Goal: Check status: Check status

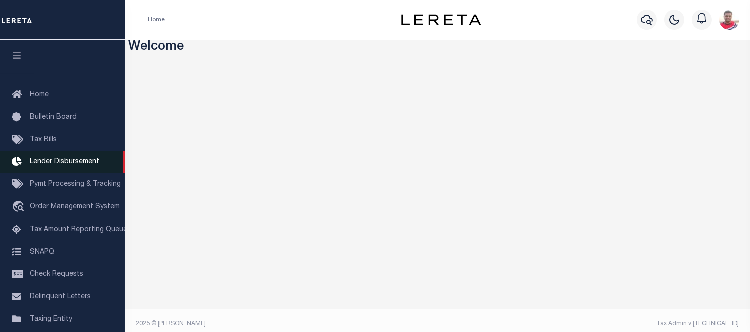
click at [66, 163] on span "Lender Disbursement" at bounding box center [64, 161] width 69 height 7
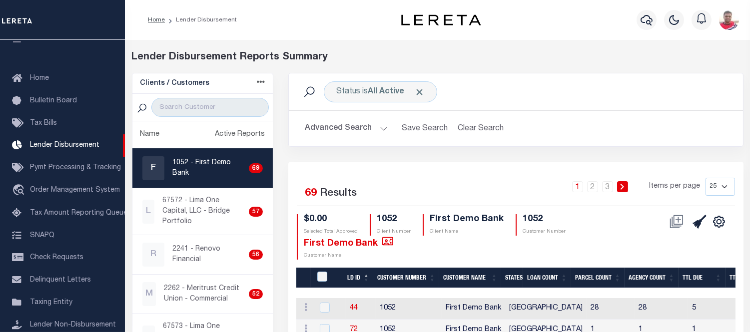
scroll to position [111, 0]
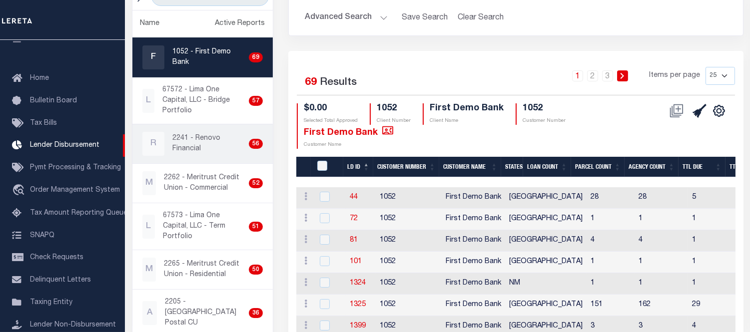
click at [196, 139] on p "2241 - Renovo Financial" at bounding box center [208, 143] width 72 height 21
checkbox input "true"
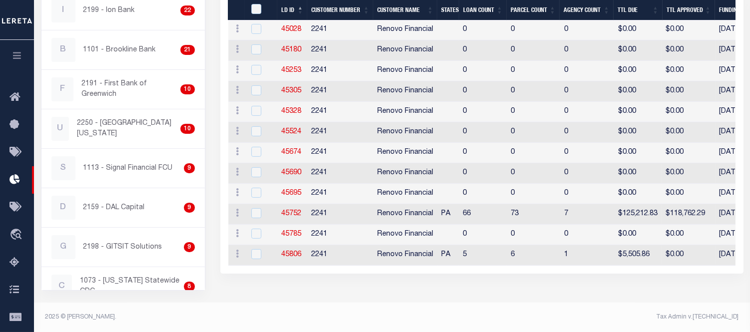
click at [450, 7] on th "States" at bounding box center [448, 10] width 22 height 20
click at [452, 8] on th "States" at bounding box center [448, 10] width 22 height 20
click at [453, 10] on th "States" at bounding box center [448, 10] width 22 height 20
click at [452, 10] on th "States" at bounding box center [448, 10] width 22 height 20
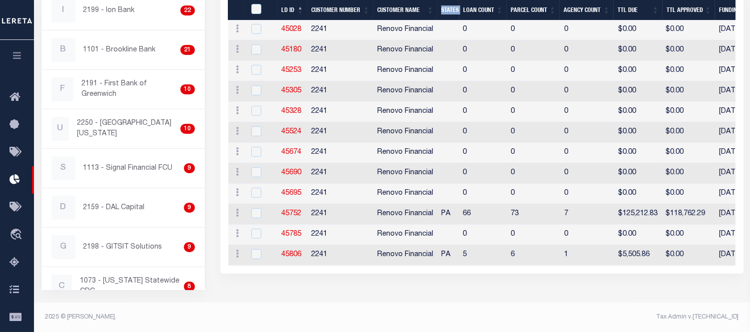
click at [452, 10] on th "States" at bounding box center [448, 10] width 22 height 20
click at [451, 11] on th "States" at bounding box center [448, 10] width 22 height 20
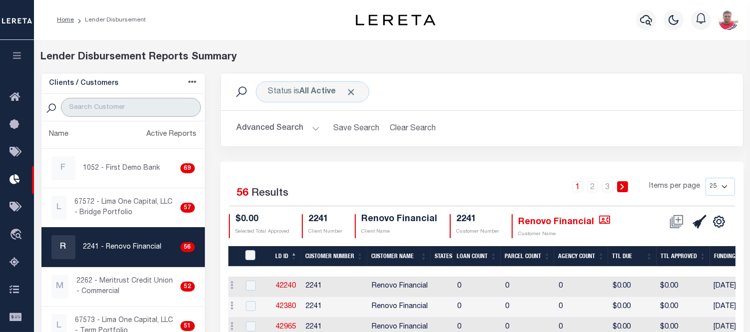
click at [105, 108] on input "search" at bounding box center [131, 107] width 140 height 19
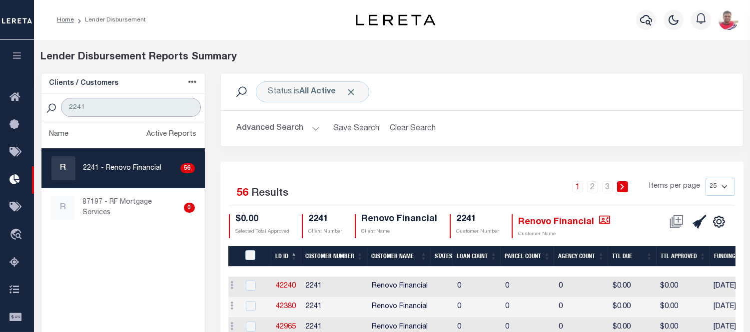
type input "2241"
click at [279, 257] on th "LD ID" at bounding box center [286, 256] width 30 height 20
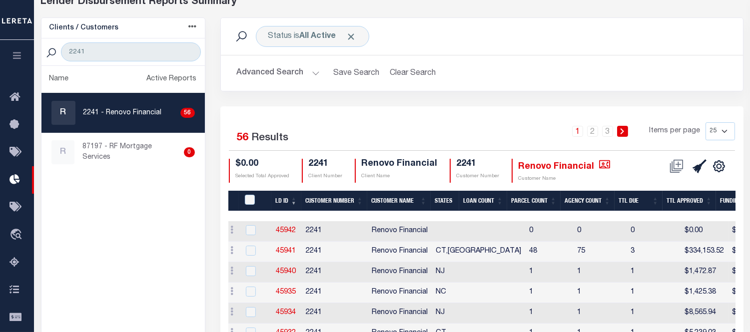
click at [286, 71] on button "Advanced Search" at bounding box center [278, 72] width 83 height 19
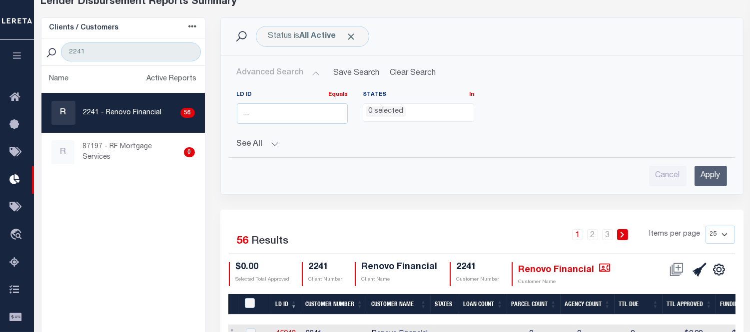
click at [270, 126] on div "LD ID Equals Equals Is Not Equal To Is Greater Than Is Less Than" at bounding box center [292, 111] width 126 height 41
click at [261, 143] on button "See All" at bounding box center [482, 144] width 490 height 9
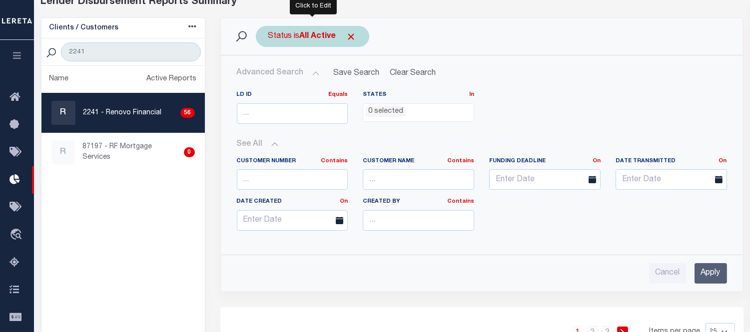
click at [315, 45] on div "Status is All Active" at bounding box center [312, 36] width 113 height 21
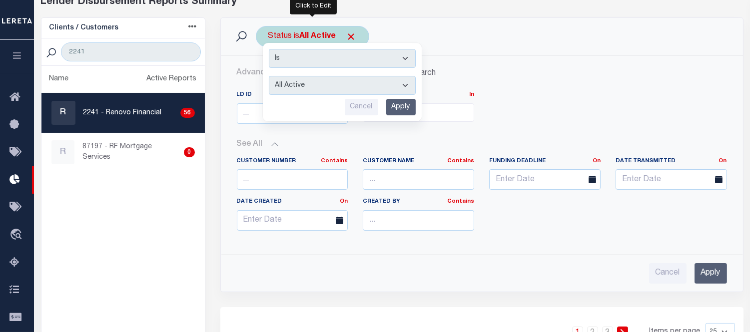
click at [310, 90] on select "All Active Approval In Progress Batching In Progress Complete Do Not Pay Escrow…" at bounding box center [342, 85] width 147 height 19
select select "BIP"
click at [269, 76] on select "All Active Approval In Progress Batching In Progress Complete Do Not Pay Escrow…" at bounding box center [342, 85] width 147 height 19
click at [706, 275] on input "Apply" at bounding box center [710, 273] width 32 height 20
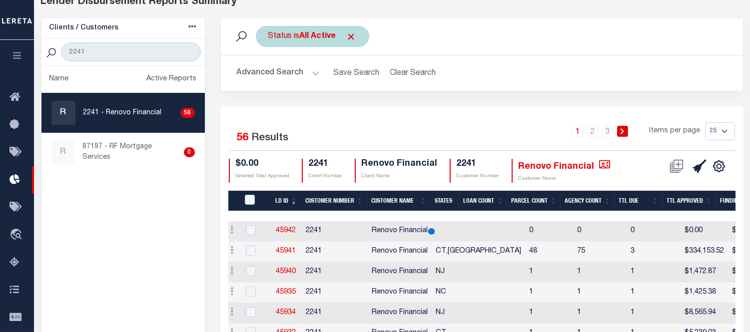
click at [312, 41] on div "Status is All Active Is Contains All Active Approval In Progress Batching In Pr…" at bounding box center [312, 36] width 113 height 21
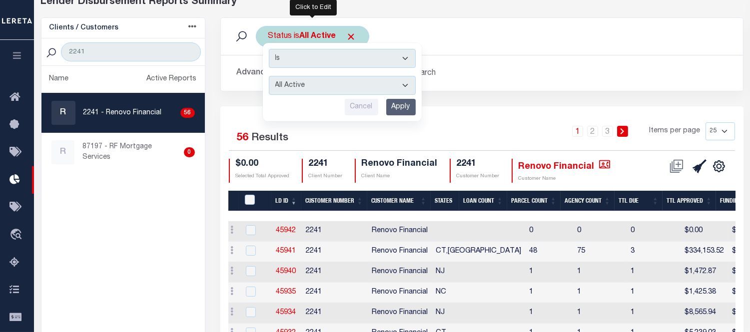
drag, startPoint x: 300, startPoint y: 88, endPoint x: 307, endPoint y: 92, distance: 8.3
click at [300, 88] on select "All Active Approval In Progress Batching In Progress Complete Do Not Pay Escrow…" at bounding box center [342, 85] width 147 height 19
select select "BIP"
click at [269, 76] on select "All Active Approval In Progress Batching In Progress Complete Do Not Pay Escrow…" at bounding box center [342, 85] width 147 height 19
click at [400, 107] on input "Apply" at bounding box center [400, 107] width 29 height 16
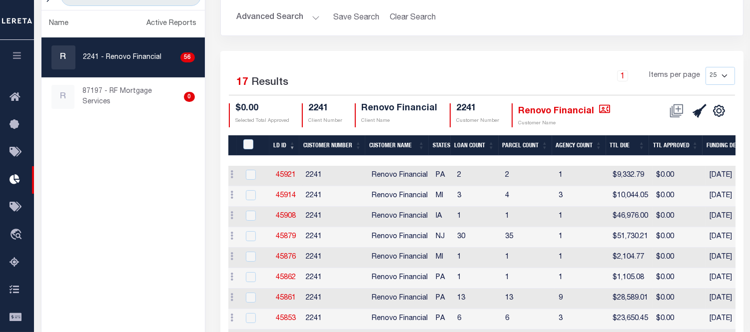
click at [445, 143] on th "States" at bounding box center [440, 145] width 22 height 20
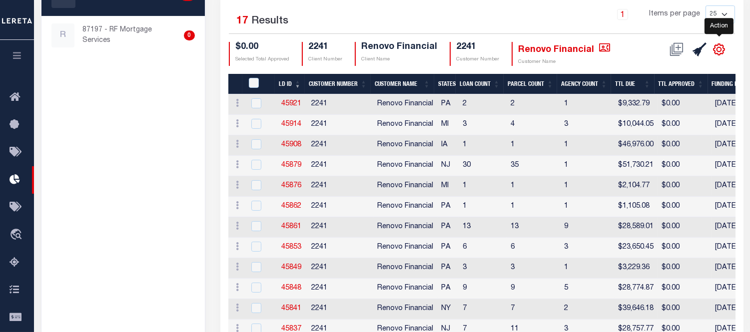
click at [717, 49] on icon "" at bounding box center [719, 49] width 4 height 4
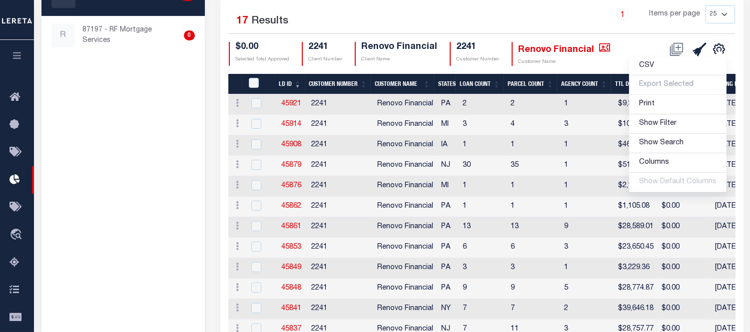
click at [656, 167] on div at bounding box center [714, 172] width 972 height 10
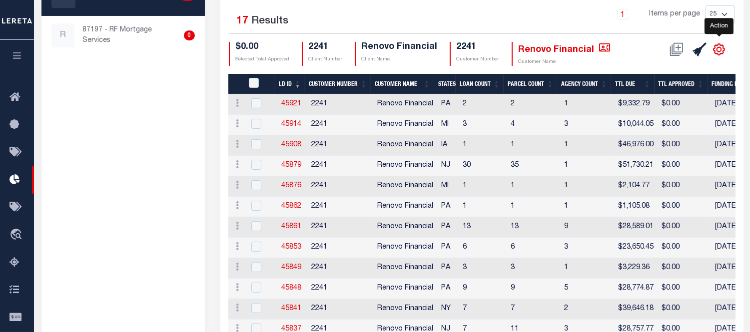
click at [723, 45] on icon "" at bounding box center [718, 49] width 13 height 13
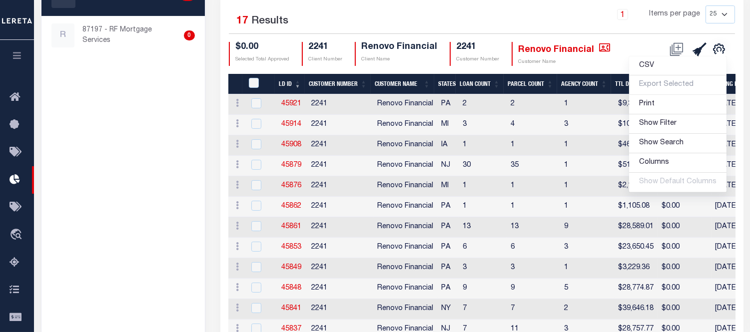
click at [653, 167] on div at bounding box center [714, 172] width 972 height 10
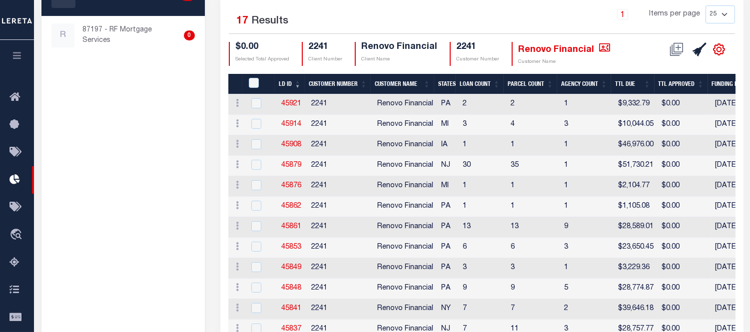
click at [713, 48] on icon "" at bounding box center [718, 49] width 13 height 13
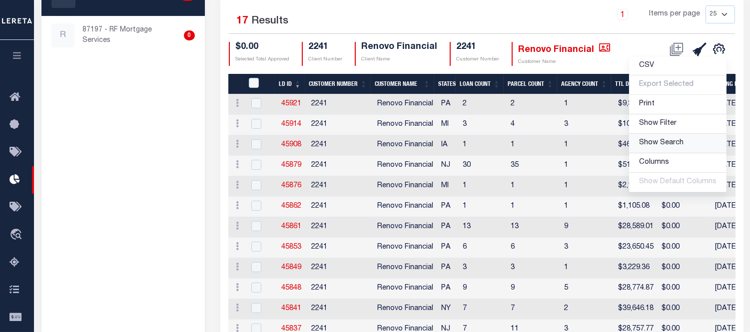
click at [655, 146] on span "Show Search" at bounding box center [661, 142] width 44 height 7
click at [658, 146] on span "Hide Search" at bounding box center [659, 145] width 40 height 7
click at [658, 145] on span "Show Search" at bounding box center [661, 142] width 44 height 7
click at [658, 145] on span "Hide Search" at bounding box center [659, 145] width 40 height 7
click at [653, 163] on span "Columns" at bounding box center [654, 162] width 30 height 7
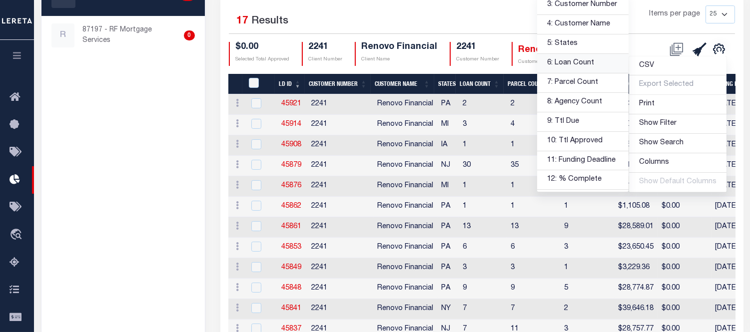
click at [587, 66] on link "6: Loan Count" at bounding box center [582, 63] width 91 height 19
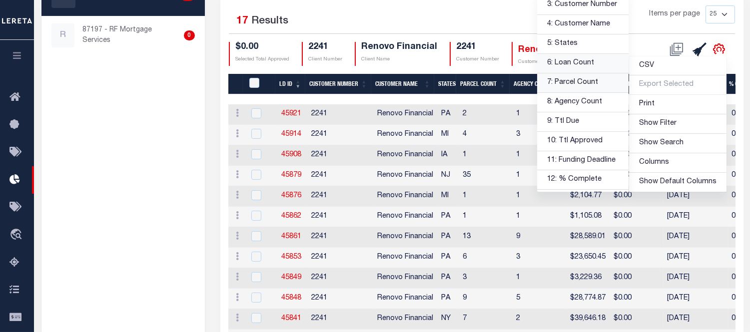
click at [588, 82] on link "7: Parcel Count" at bounding box center [582, 82] width 91 height 19
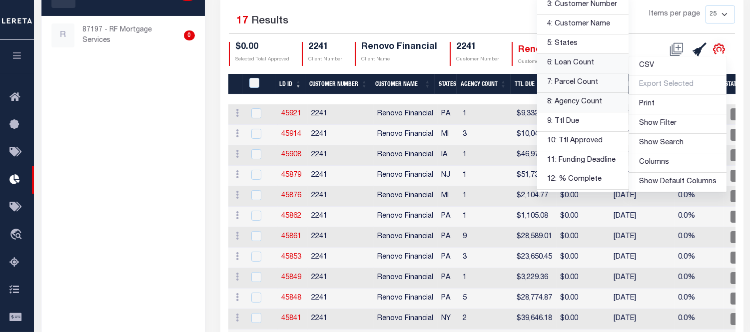
click at [586, 102] on link "8: Agency Count" at bounding box center [582, 102] width 91 height 19
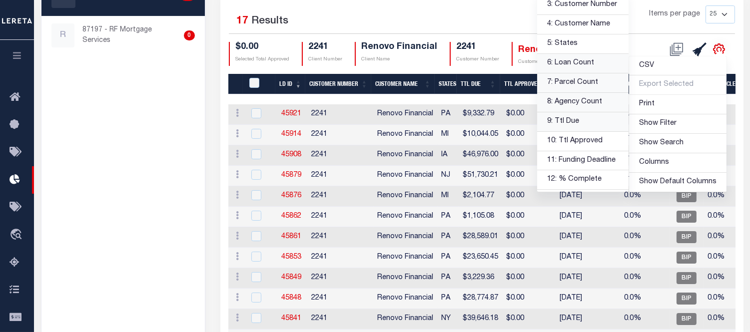
click at [562, 122] on link "9: Ttl Due" at bounding box center [582, 121] width 91 height 19
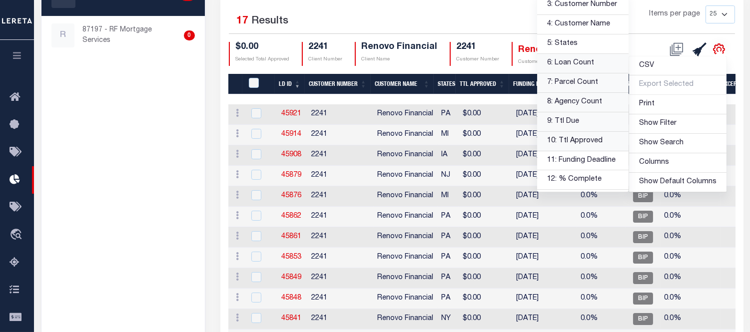
click at [569, 136] on link "10: Ttl Approved" at bounding box center [582, 141] width 91 height 19
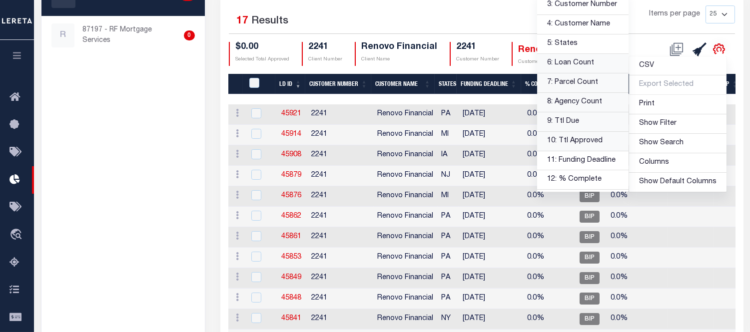
click at [498, 22] on div "1 Items per page 25 50 100 200" at bounding box center [547, 18] width 376 height 26
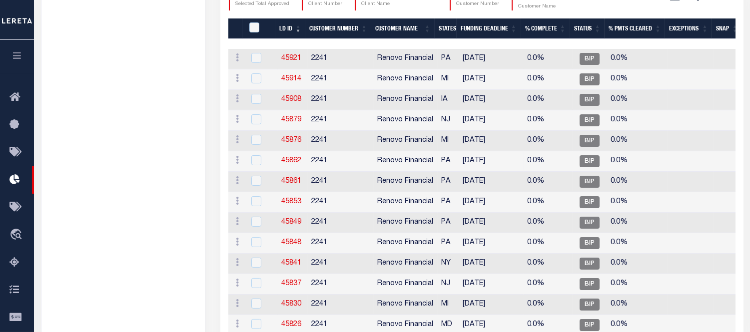
click at [498, 160] on td "[DATE]" at bounding box center [491, 161] width 64 height 20
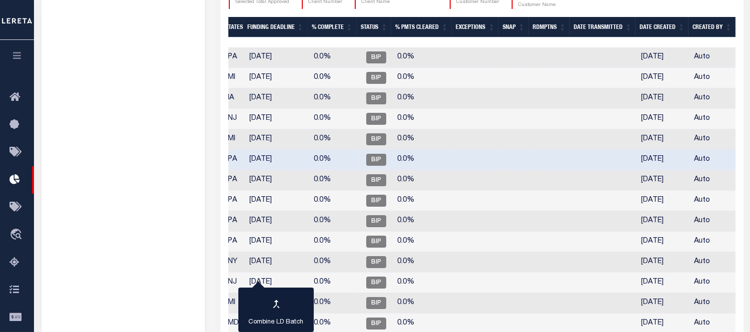
scroll to position [0, 191]
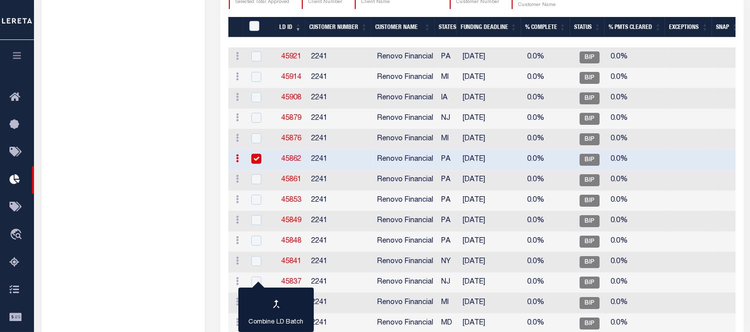
drag, startPoint x: 302, startPoint y: 155, endPoint x: 297, endPoint y: 160, distance: 7.1
click at [301, 155] on td "45862" at bounding box center [293, 160] width 30 height 20
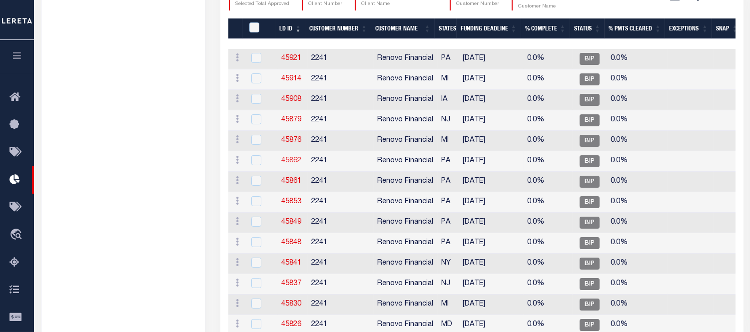
click at [292, 158] on link "45862" at bounding box center [292, 160] width 20 height 7
checkbox input "true"
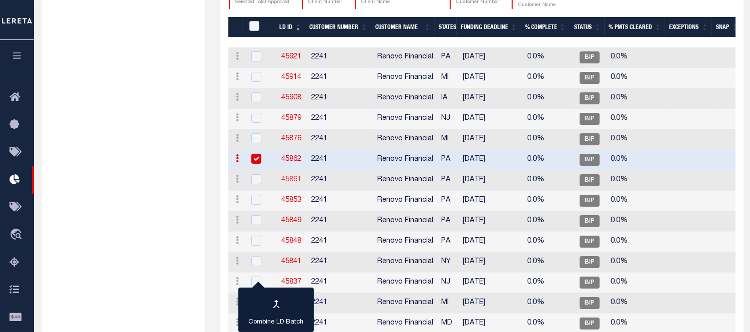
click at [290, 177] on link "45861" at bounding box center [292, 179] width 20 height 7
checkbox input "true"
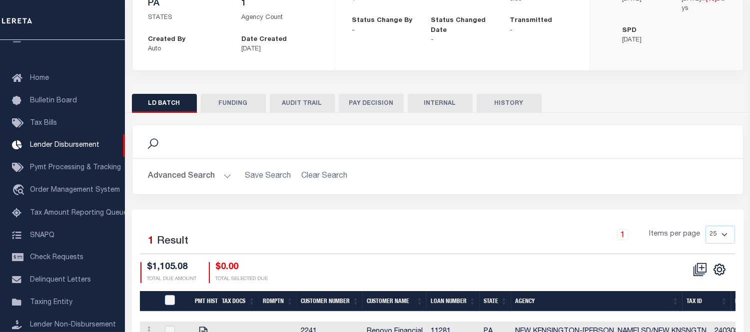
scroll to position [195, 0]
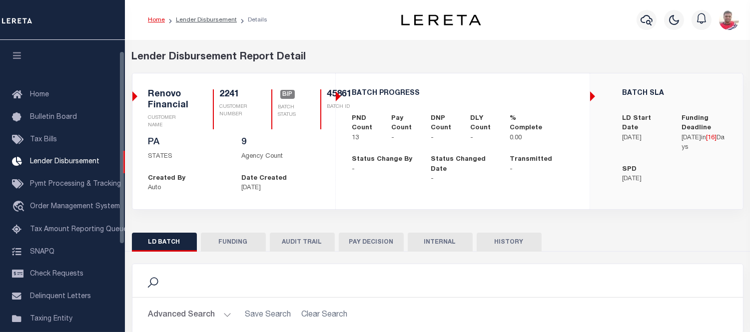
scroll to position [16, 0]
